Goal: Task Accomplishment & Management: Use online tool/utility

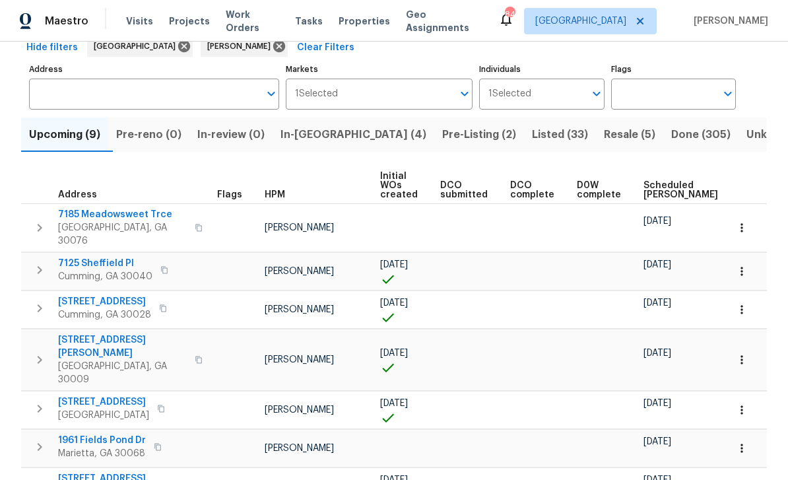
scroll to position [77, 0]
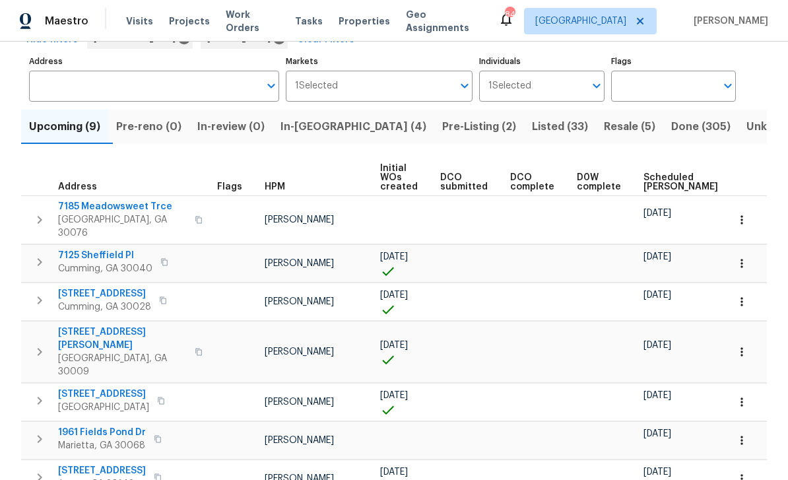
click at [654, 179] on span "Scheduled [PERSON_NAME]" at bounding box center [680, 182] width 75 height 18
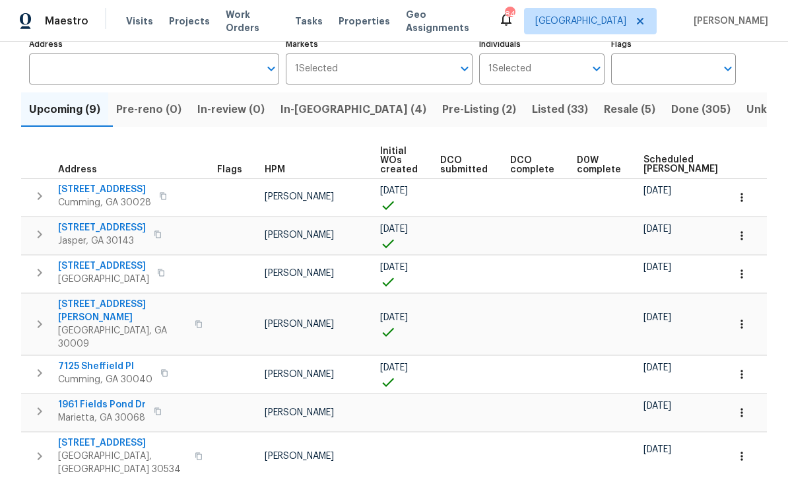
scroll to position [90, 0]
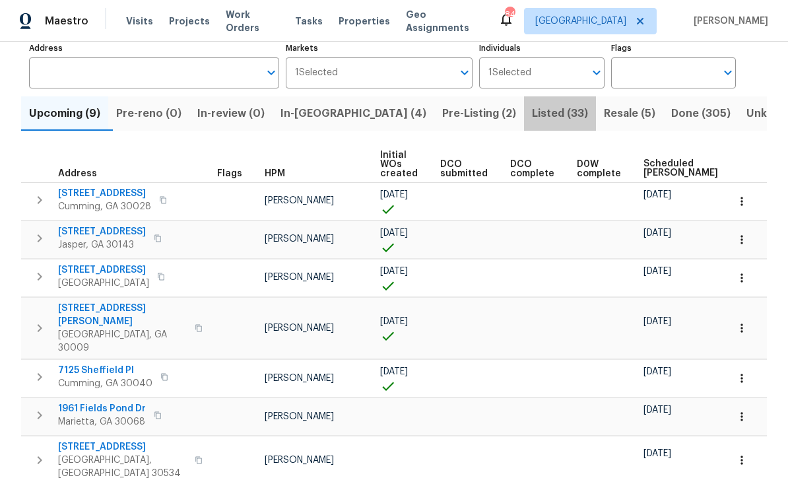
click at [532, 106] on span "Listed (33)" at bounding box center [560, 113] width 56 height 18
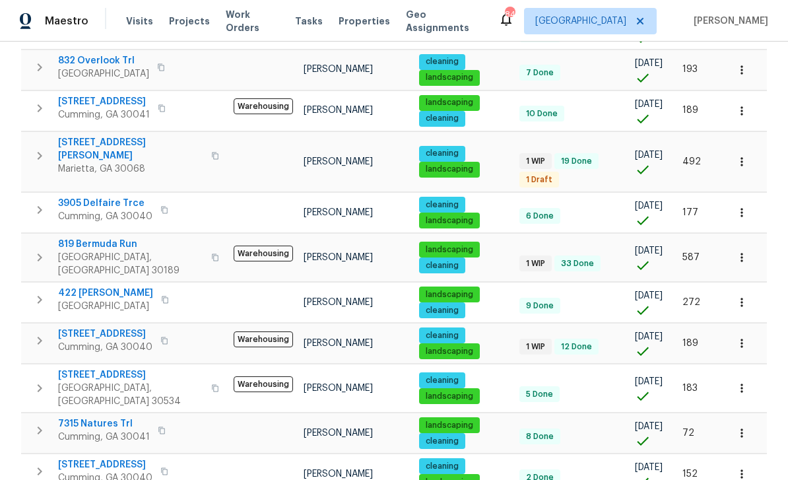
scroll to position [424, 0]
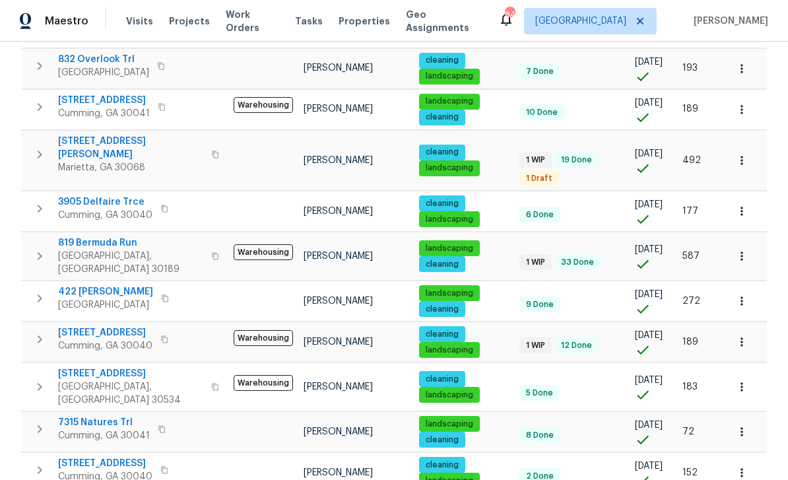
click at [102, 326] on span "[STREET_ADDRESS]" at bounding box center [105, 332] width 94 height 13
click at [743, 335] on icon "button" at bounding box center [741, 341] width 13 height 13
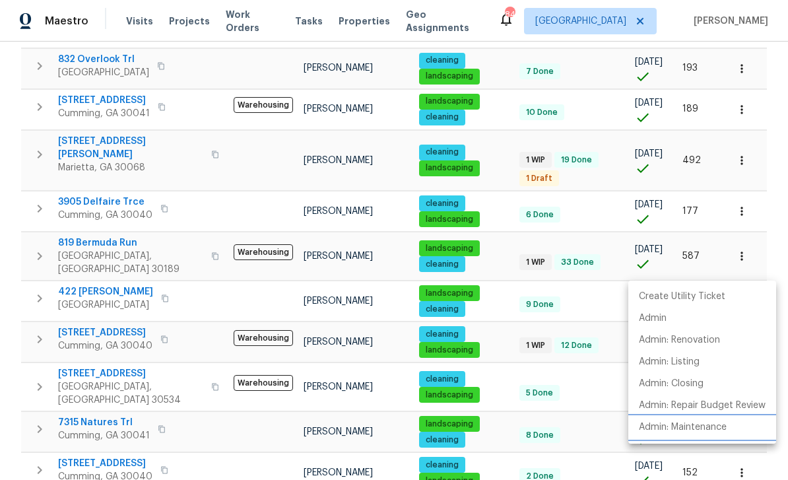
click at [712, 427] on p "Admin: Maintenance" at bounding box center [683, 427] width 88 height 14
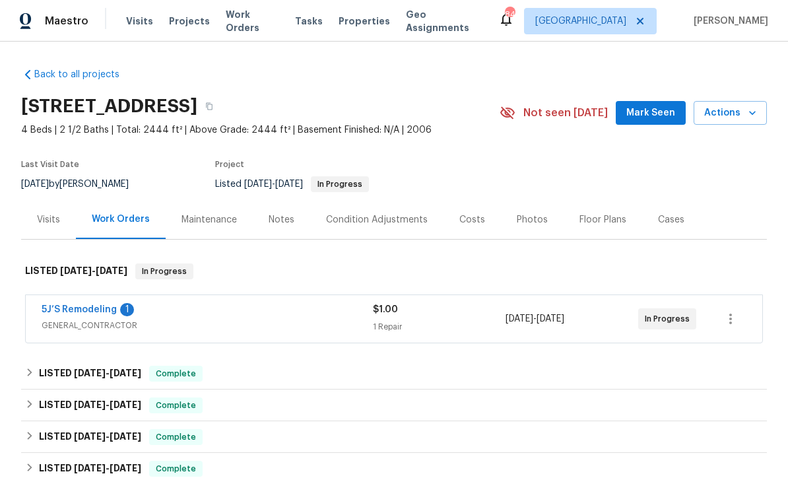
click at [523, 217] on div "Photos" at bounding box center [532, 219] width 31 height 13
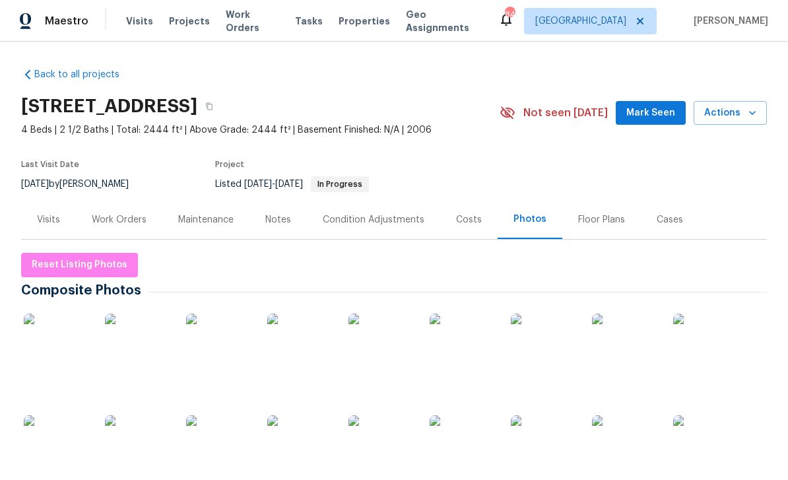
click at [141, 338] on img at bounding box center [138, 346] width 66 height 66
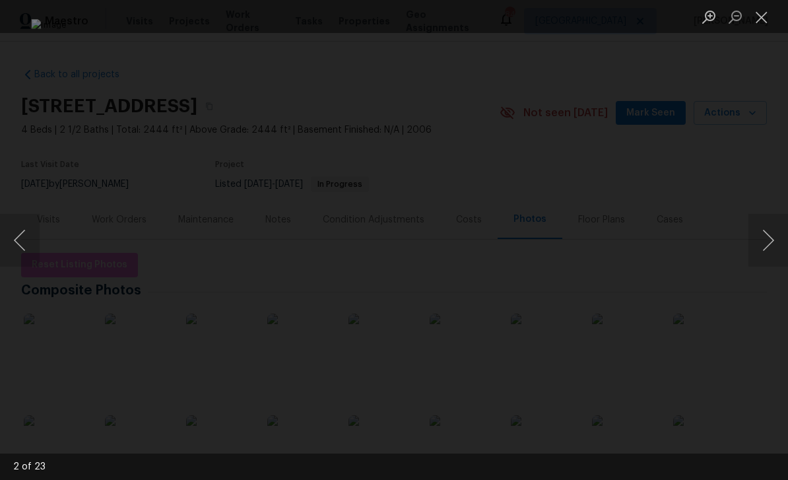
click at [757, 20] on button "Close lightbox" at bounding box center [761, 16] width 26 height 23
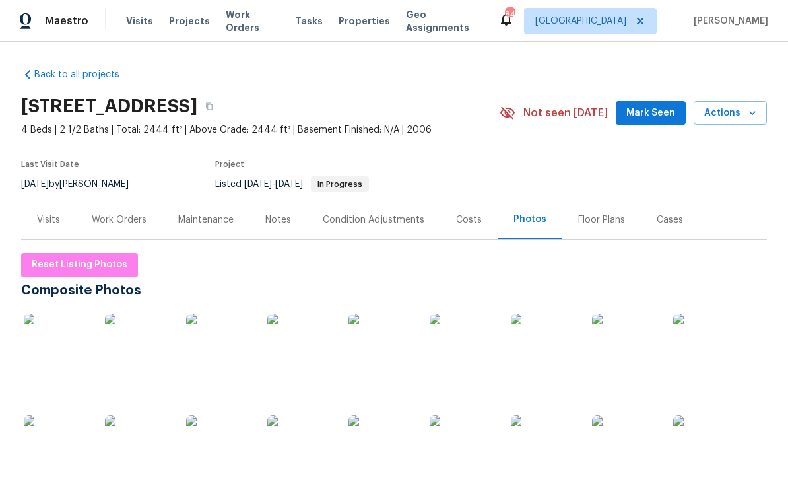
click at [649, 114] on span "Mark Seen" at bounding box center [650, 113] width 49 height 16
